Goal: Navigation & Orientation: Understand site structure

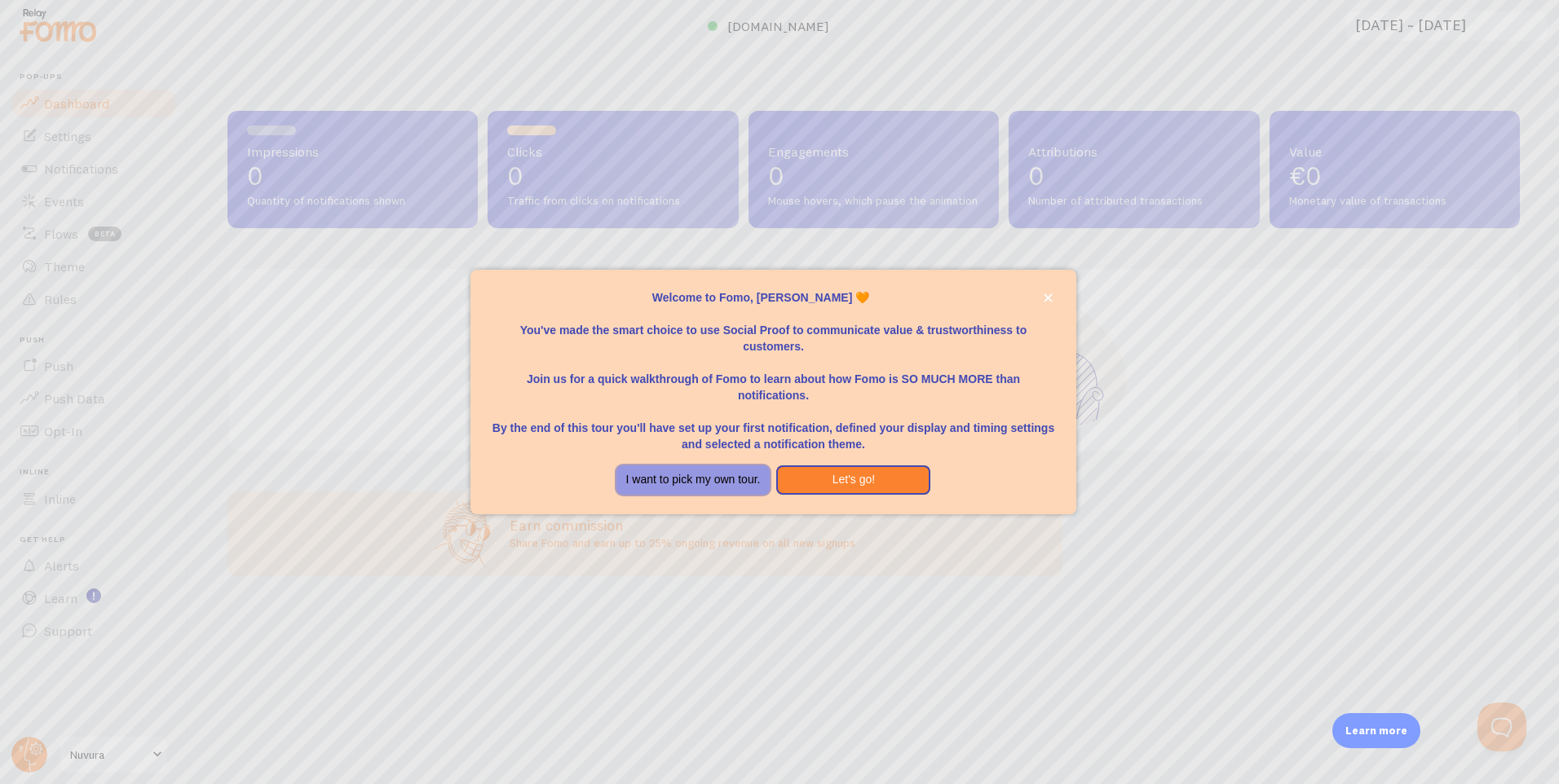
click at [700, 482] on button "I want to pick my own tour." at bounding box center [693, 480] width 154 height 29
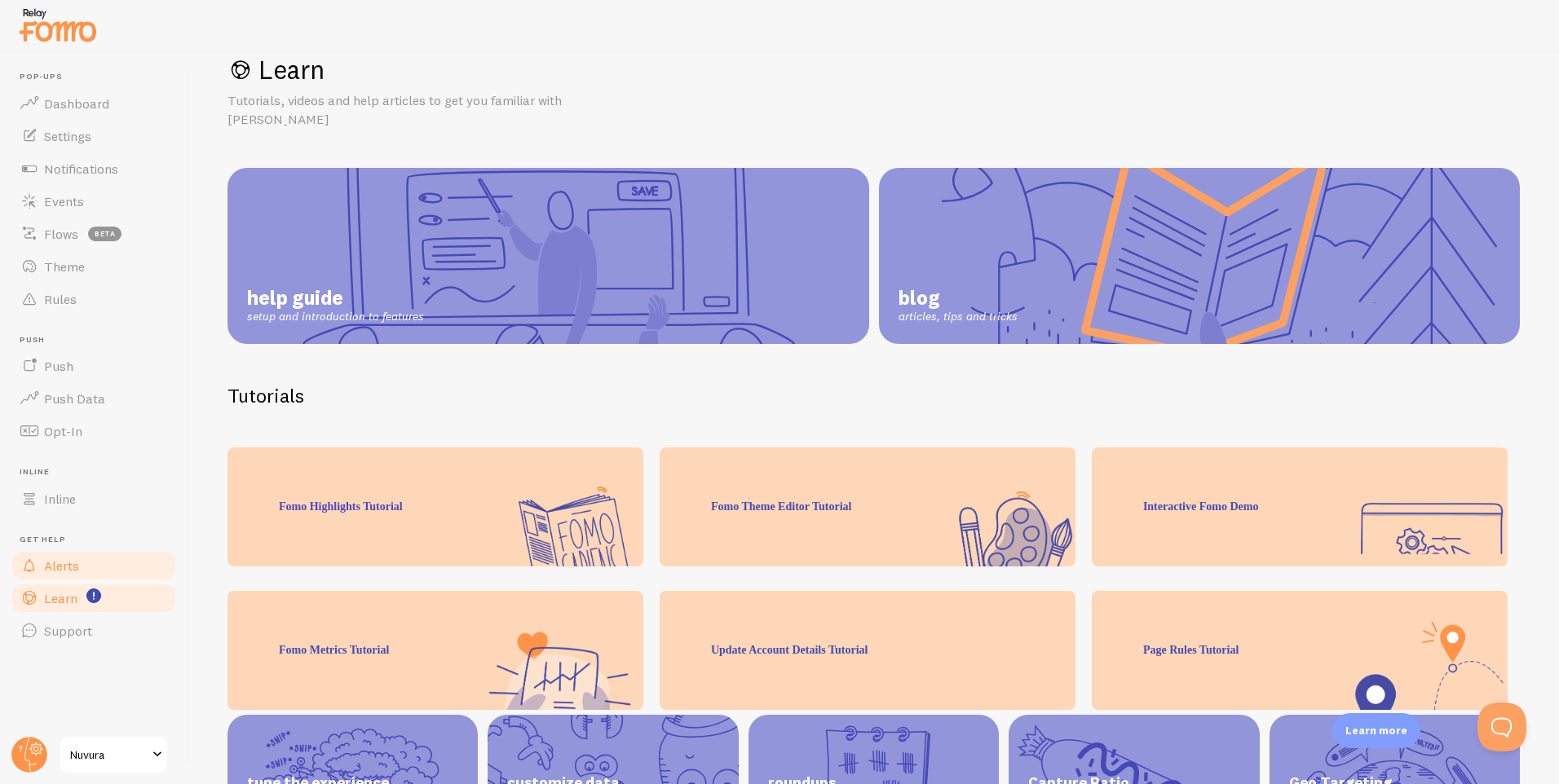
scroll to position [39, 0]
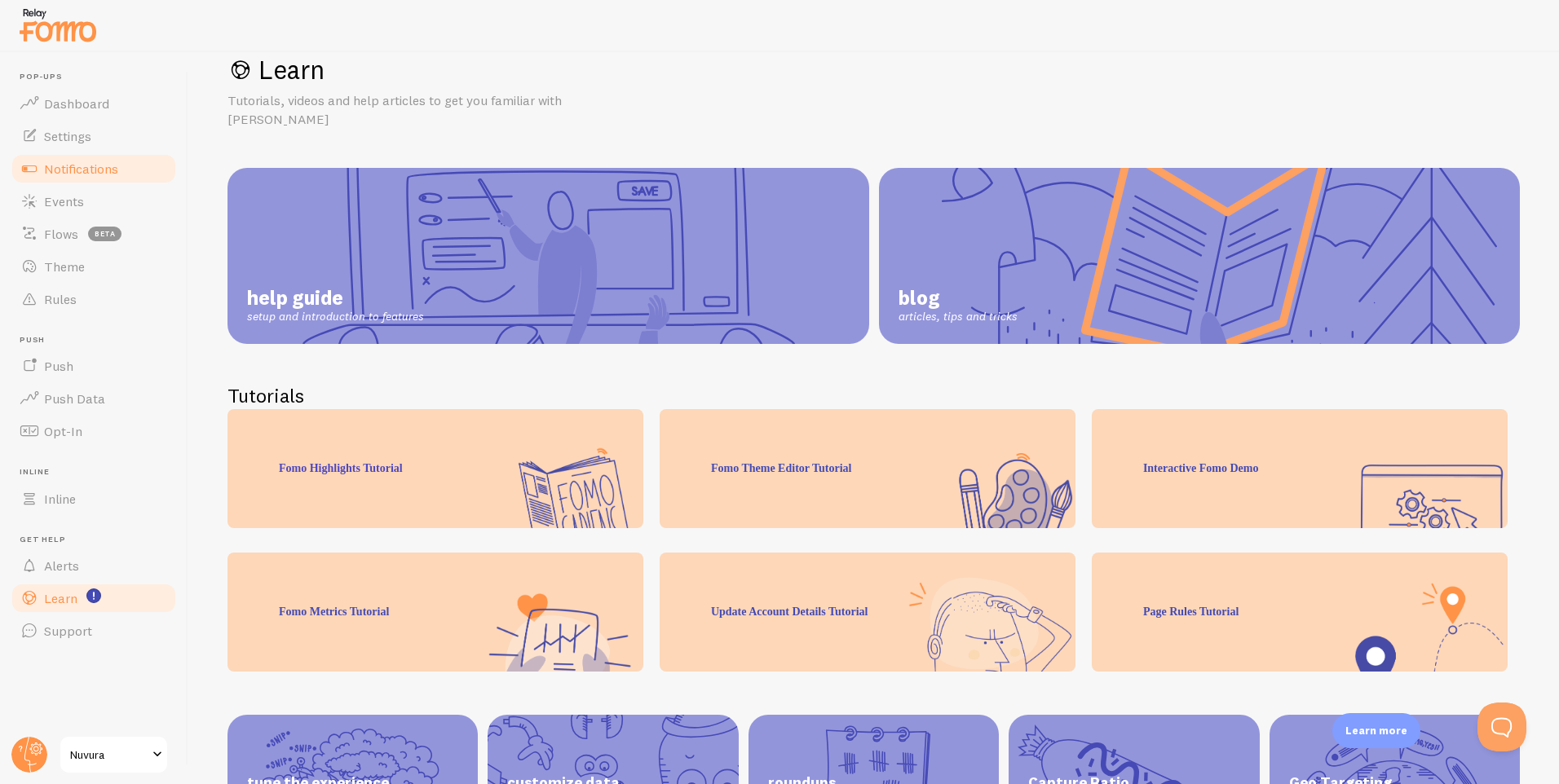
click at [86, 158] on link "Notifications" at bounding box center [94, 169] width 168 height 33
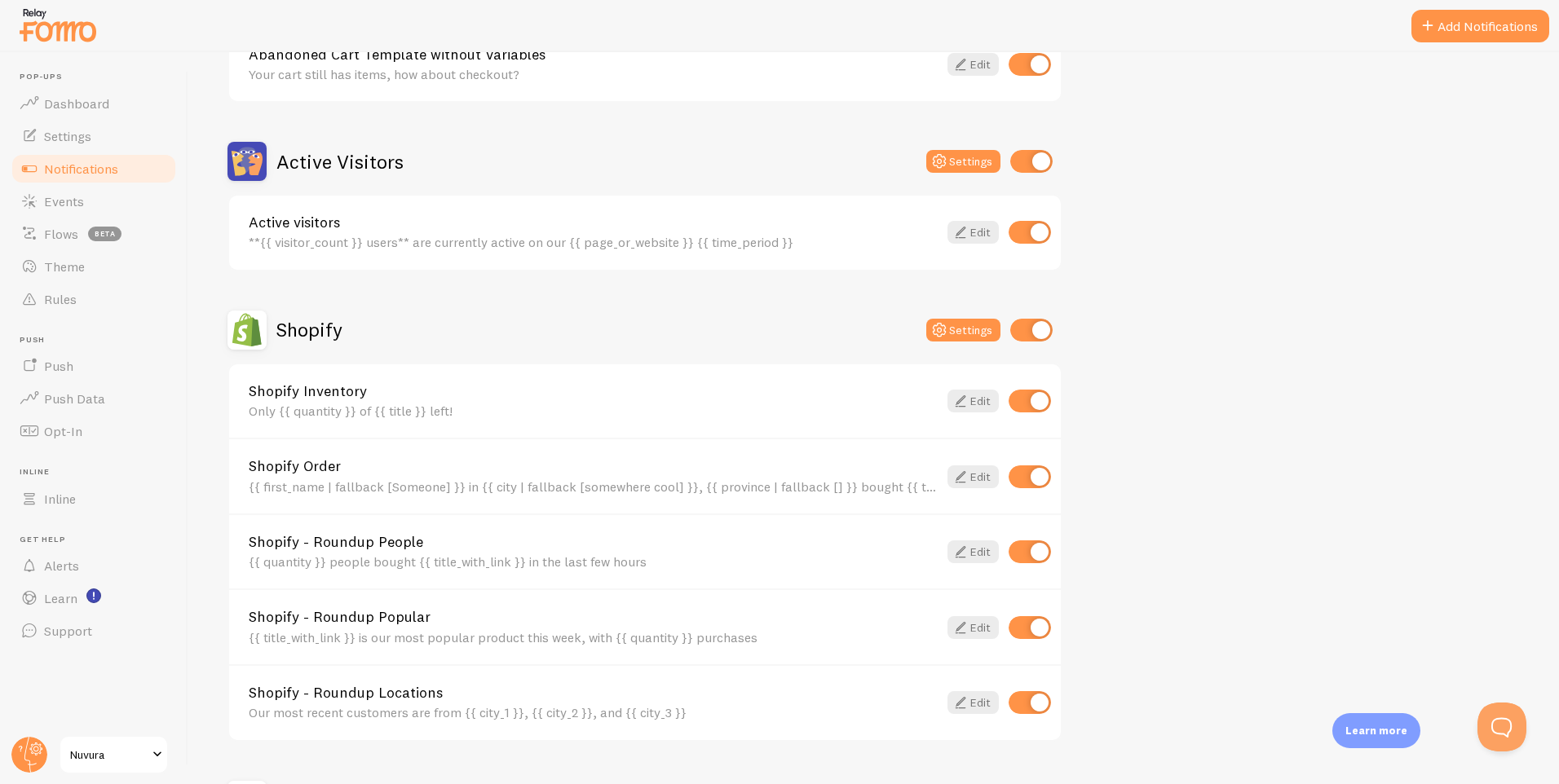
scroll to position [326, 0]
click at [108, 144] on link "Settings" at bounding box center [94, 136] width 168 height 33
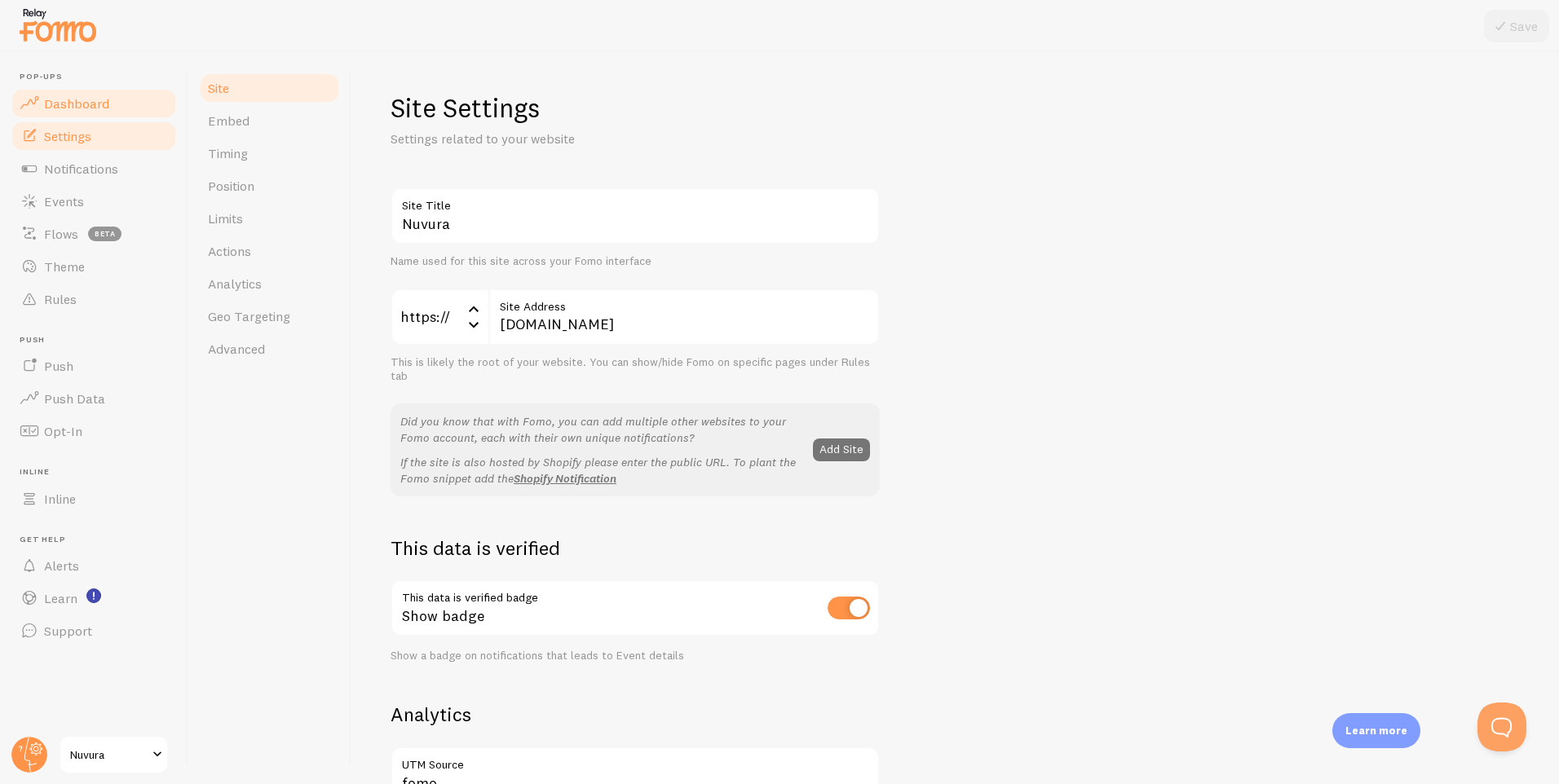
click at [102, 117] on link "Dashboard" at bounding box center [94, 103] width 168 height 33
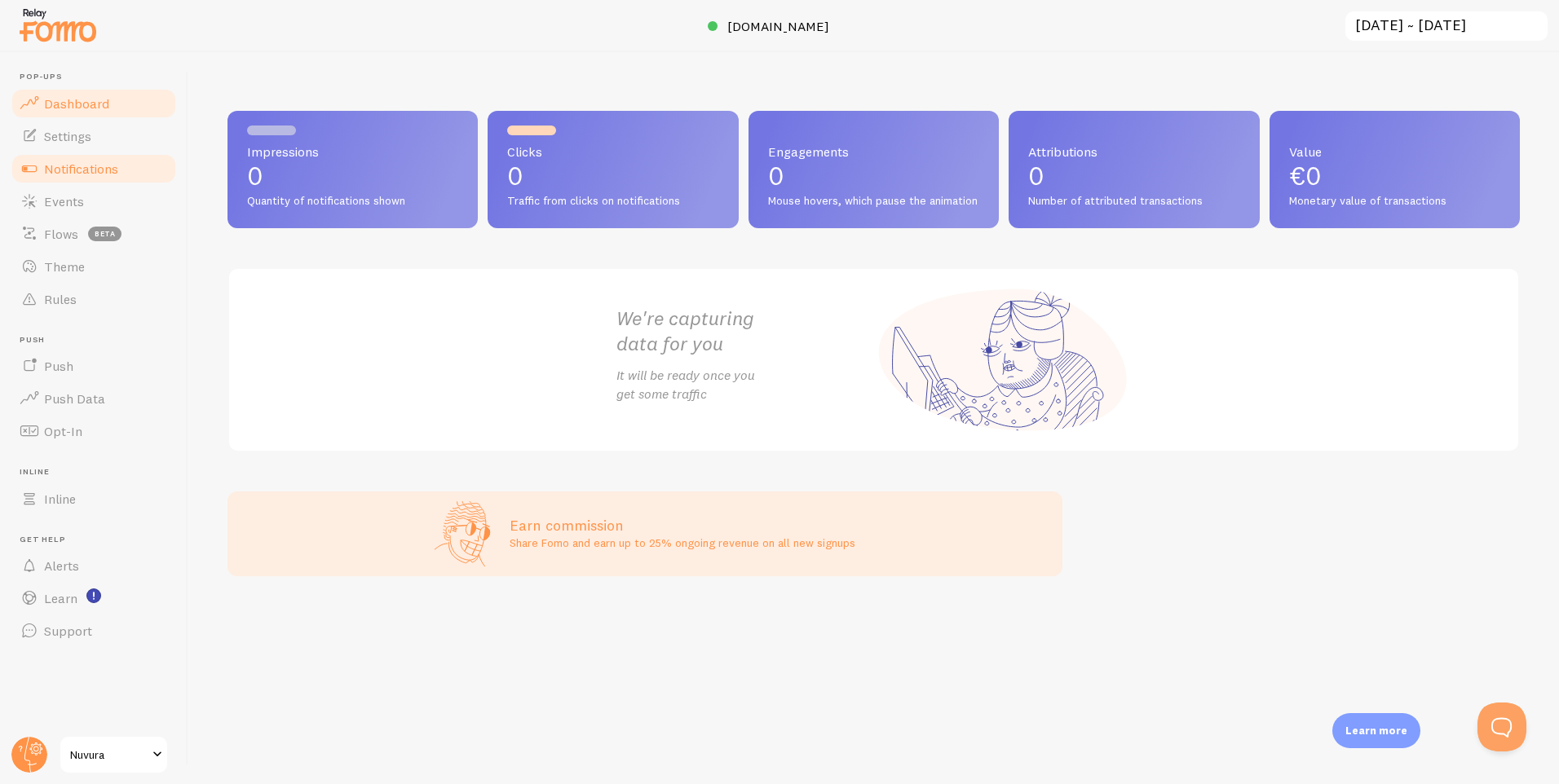
click at [94, 181] on link "Notifications" at bounding box center [94, 169] width 168 height 33
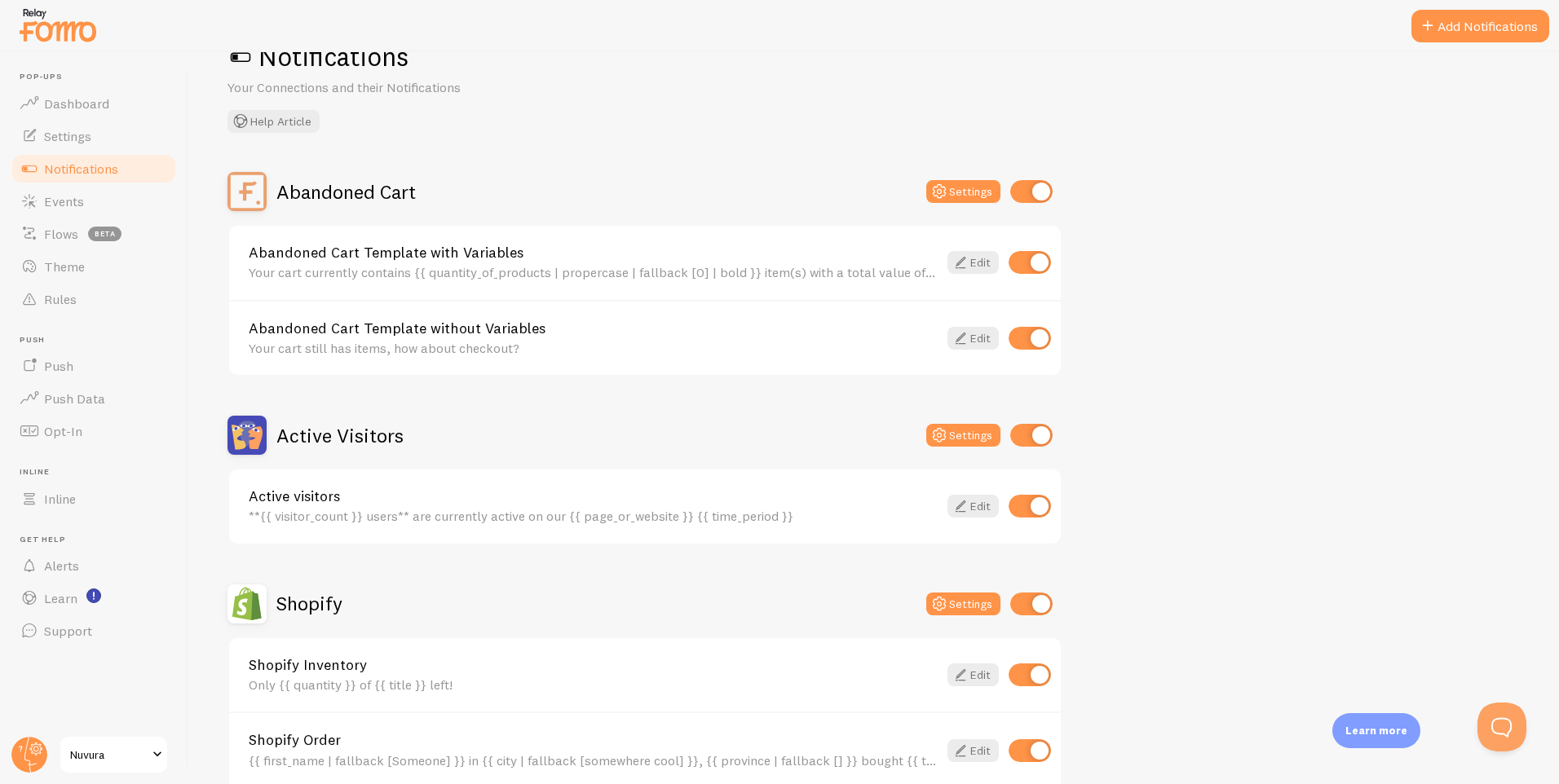
scroll to position [244, 0]
